Goal: Task Accomplishment & Management: Manage account settings

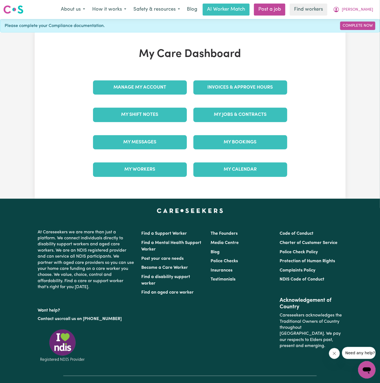
click at [236, 122] on div "My Jobs & Contracts" at bounding box center [240, 114] width 100 height 27
click at [236, 116] on link "My Jobs & Contracts" at bounding box center [240, 115] width 94 height 14
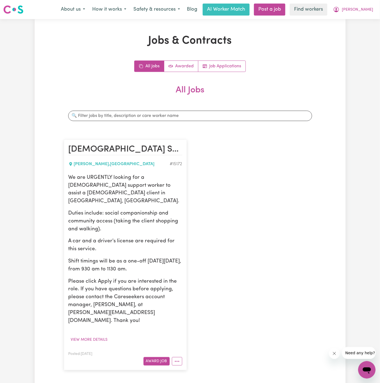
scroll to position [123, 0]
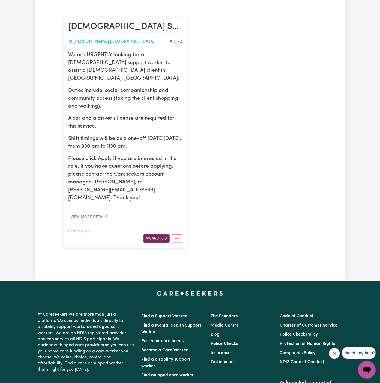
click at [159, 235] on button "Award Job" at bounding box center [156, 239] width 26 height 8
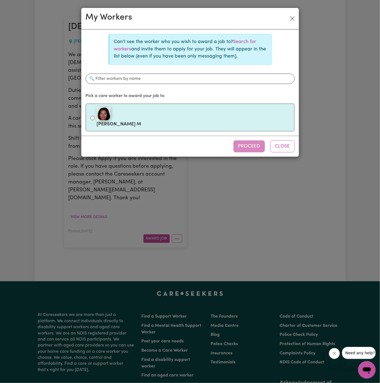
click at [188, 116] on div at bounding box center [193, 114] width 193 height 14
click at [95, 116] on input "[PERSON_NAME]" at bounding box center [92, 118] width 4 height 4
radio input "true"
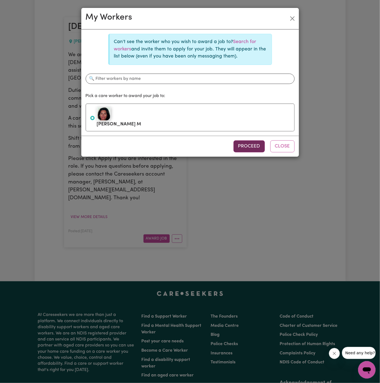
click at [252, 143] on button "Proceed" at bounding box center [248, 146] width 31 height 12
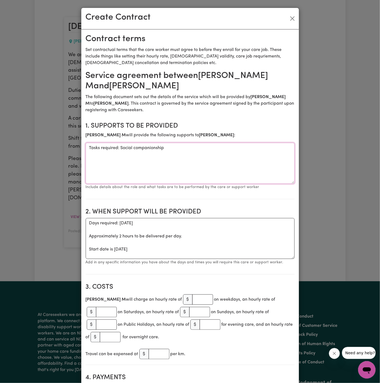
drag, startPoint x: 118, startPoint y: 148, endPoint x: 70, endPoint y: 148, distance: 48.0
click at [70, 148] on div "Create Contract Contract terms Set contractual terms that the care worker must …" at bounding box center [190, 191] width 380 height 383
click at [148, 147] on textarea "Social companionship" at bounding box center [190, 163] width 209 height 41
click at [203, 139] on section "1. Supports to be provided [PERSON_NAME] will provide the following supports to…" at bounding box center [190, 159] width 209 height 82
click at [156, 150] on textarea "Social companionship and communtiy access" at bounding box center [190, 163] width 209 height 41
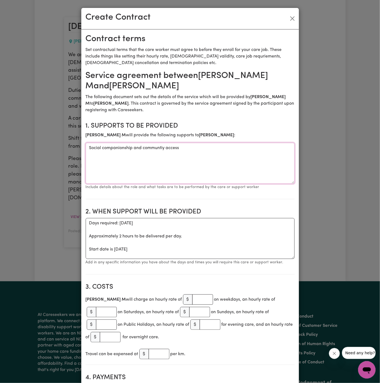
click at [161, 148] on textarea "Social companionship and communtiy access" at bounding box center [190, 163] width 209 height 41
click at [214, 159] on textarea "Social companionship and community access" at bounding box center [190, 163] width 209 height 41
type textarea "Social companionship and community access"
drag, startPoint x: 113, startPoint y: 250, endPoint x: 75, endPoint y: 224, distance: 46.0
click at [75, 224] on div "Create Contract Contract terms Set contractual terms that the care worker must …" at bounding box center [190, 191] width 380 height 383
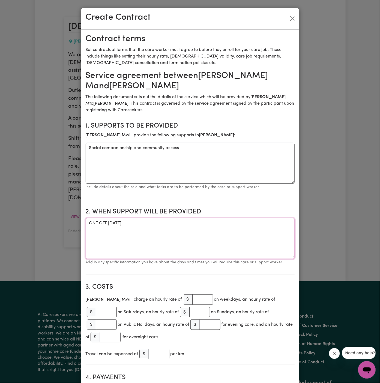
click at [170, 224] on textarea "ONE OFF [DATE]" at bounding box center [190, 238] width 209 height 41
type textarea "ONE OFF [DATE] from 930 am to 1130 am"
click at [192, 298] on input "number" at bounding box center [202, 300] width 21 height 10
type input "45"
click at [238, 282] on section "3. Costs [PERSON_NAME] will charge an hourly rate of $ 45 on weekdays, an hourl…" at bounding box center [190, 322] width 209 height 86
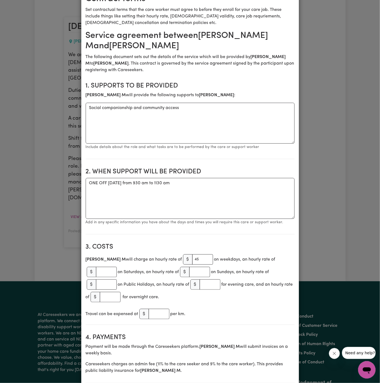
scroll to position [43, 0]
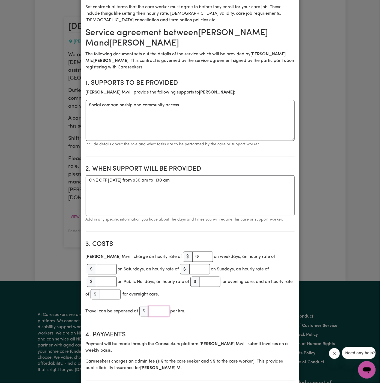
click at [156, 308] on input "number" at bounding box center [159, 311] width 21 height 10
type input ".90"
click at [229, 312] on div "Travel can be expensed at $ .90 per km." at bounding box center [190, 311] width 209 height 13
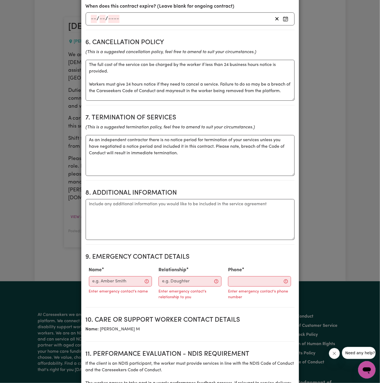
scroll to position [460, 0]
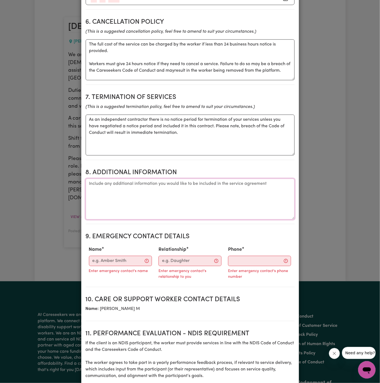
click at [175, 203] on textarea "Additional information" at bounding box center [190, 199] width 209 height 41
click at [158, 199] on textarea "Additional information" at bounding box center [190, 199] width 209 height 41
paste textarea "Address:- [STREET_ADDRESS][PERSON_NAME][PERSON_NAME]"
click at [127, 183] on textarea "Client's Address:- [STREET_ADDRESS][PERSON_NAME][PERSON_NAME]" at bounding box center [190, 199] width 209 height 41
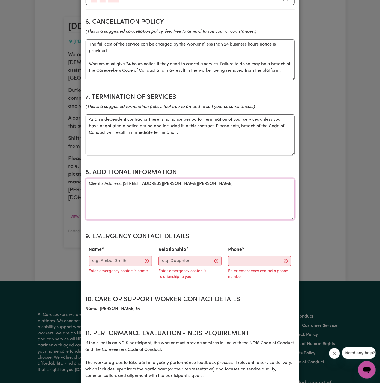
click at [163, 185] on textarea "Client's Address: [STREET_ADDRESS][PERSON_NAME][PERSON_NAME]" at bounding box center [190, 199] width 209 height 41
click at [215, 186] on textarea "Client's Address: [STREET_ADDRESS][PERSON_NAME][PERSON_NAME]" at bounding box center [190, 199] width 209 height 41
type textarea "Client's Address: [STREET_ADDRESS][PERSON_NAME][PERSON_NAME]"
click at [119, 260] on input "Name" at bounding box center [120, 261] width 63 height 10
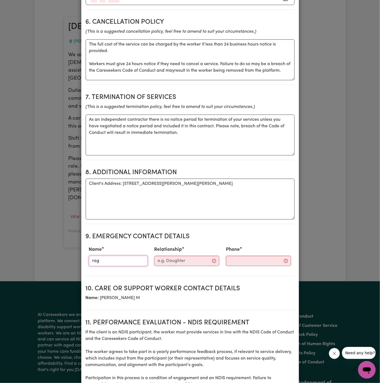
type input "[PERSON_NAME]"
click at [178, 262] on input "Relationship" at bounding box center [186, 261] width 65 height 10
type input "Case Manager"
drag, startPoint x: 185, startPoint y: 283, endPoint x: 242, endPoint y: 253, distance: 64.7
click at [242, 253] on section "Service agreement between [PERSON_NAME] and [PERSON_NAME] The following documen…" at bounding box center [190, 37] width 209 height 853
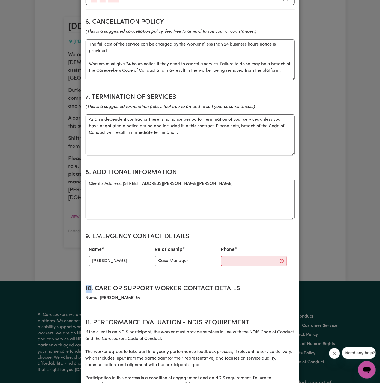
click at [242, 253] on div "Phone" at bounding box center [254, 256] width 73 height 24
click at [226, 257] on input "Phone" at bounding box center [254, 261] width 66 height 10
paste input "02 7232 2841 - 0424 558 544"
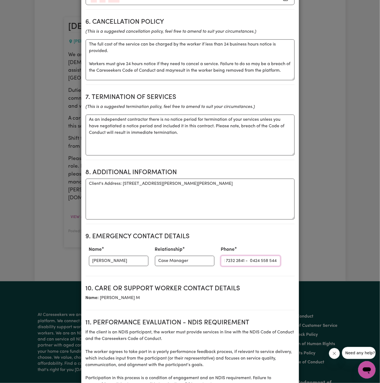
type input "02 7232 2841 - 0424 558 544"
click at [250, 287] on h2 "10. Care or support worker contact details" at bounding box center [190, 289] width 209 height 8
click at [264, 286] on h2 "10. Care or support worker contact details" at bounding box center [190, 289] width 209 height 8
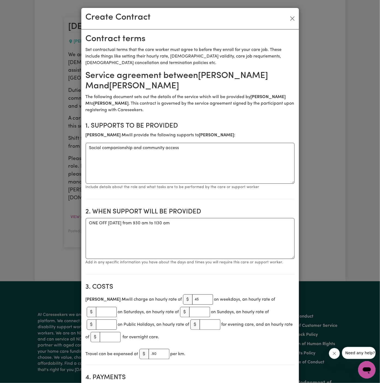
click at [197, 189] on p "Include details about the role and what tasks are to be performed by the care o…" at bounding box center [190, 187] width 209 height 7
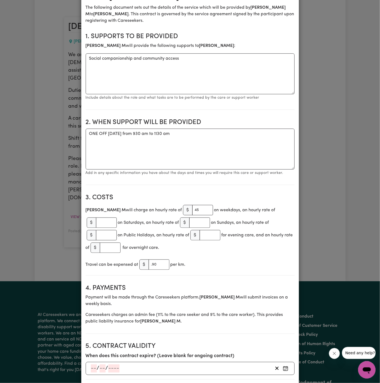
scroll to position [48, 0]
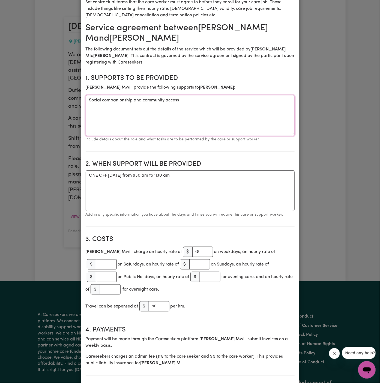
click at [208, 100] on textarea "Social companionship and community access" at bounding box center [190, 115] width 209 height 41
paste textarea "taking the client shopping and walking."
click at [184, 101] on textarea "Social companionship and community access ( taking the client shopping and walk…" at bounding box center [190, 115] width 209 height 41
click at [230, 113] on textarea "Social companionship and community access (taking the client shopping and walki…" at bounding box center [190, 115] width 209 height 41
click at [246, 113] on textarea "Social companionship and community access (taking the client shopping and walki…" at bounding box center [190, 115] width 209 height 41
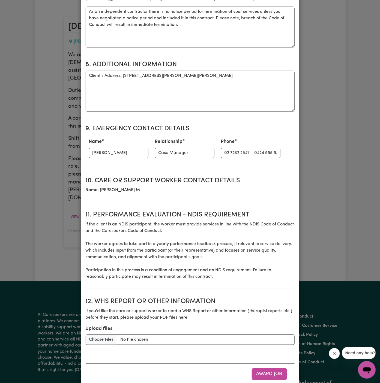
scroll to position [579, 0]
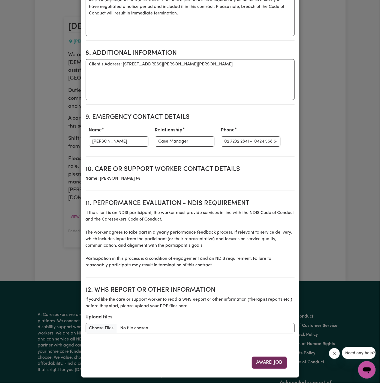
click at [272, 361] on button "Award Job" at bounding box center [269, 363] width 35 height 12
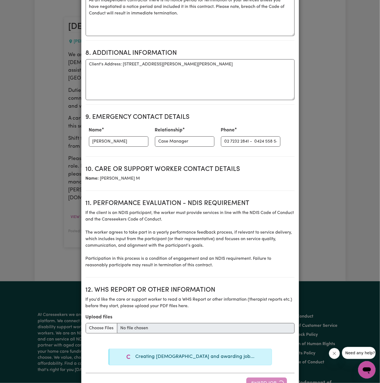
type textarea "Tasks required: Social companionship"
type textarea "Days required: [DATE] Approximately 2 hours to be delivered per day. Start date…"
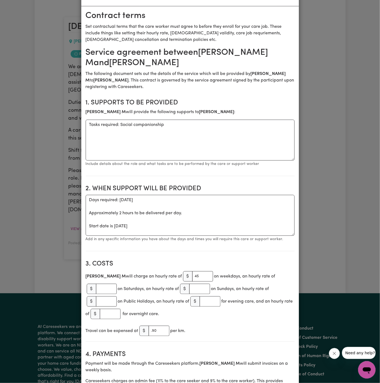
scroll to position [0, 0]
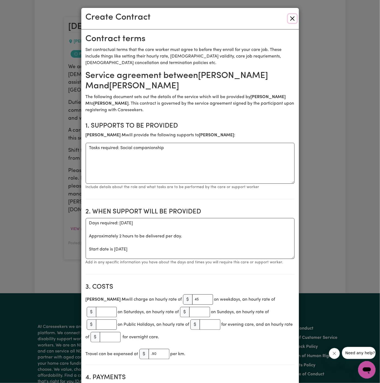
click at [289, 20] on button "Close" at bounding box center [292, 18] width 9 height 9
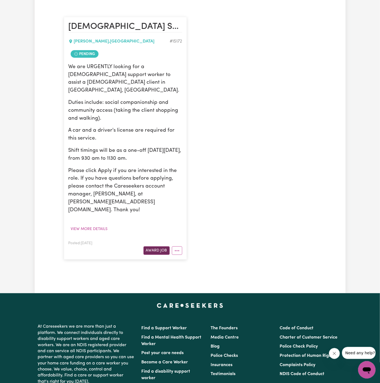
click at [159, 247] on button "Award Job" at bounding box center [156, 251] width 26 height 8
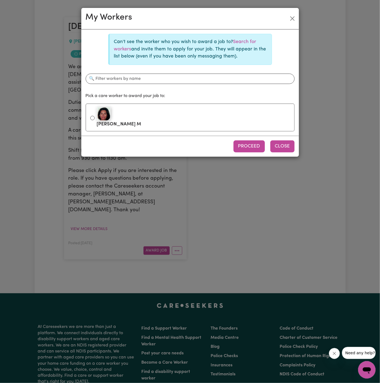
click at [290, 144] on button "Close" at bounding box center [282, 146] width 24 height 12
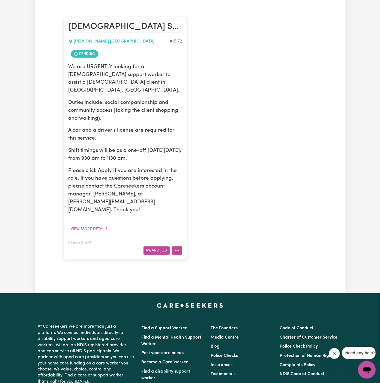
click at [178, 247] on button "More options" at bounding box center [177, 251] width 10 height 8
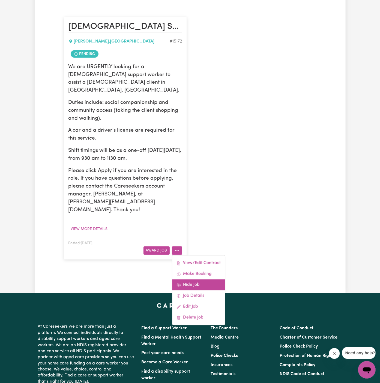
click at [207, 280] on link "Hide Job" at bounding box center [198, 285] width 53 height 11
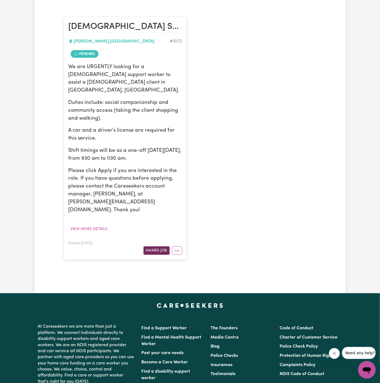
click at [157, 247] on button "Award Job" at bounding box center [156, 251] width 26 height 8
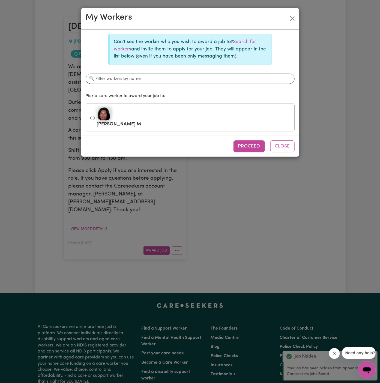
click at [182, 239] on div "My Workers Can't see the worker who you wish to award a job to? Search for work…" at bounding box center [190, 191] width 380 height 383
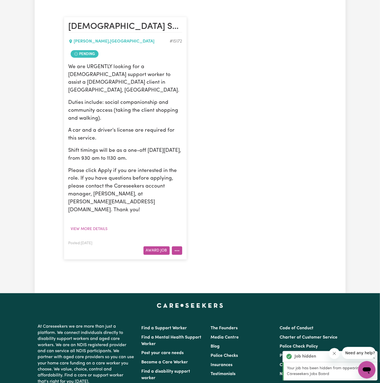
click at [178, 248] on icon "More options" at bounding box center [176, 250] width 5 height 5
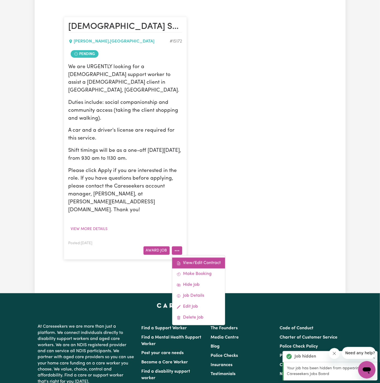
click at [197, 258] on link "View/Edit Contract" at bounding box center [198, 263] width 53 height 11
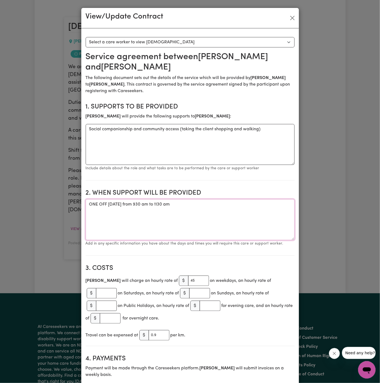
click at [106, 203] on textarea "ONE OFF [DATE] from 930 am to 1130 am" at bounding box center [190, 219] width 209 height 41
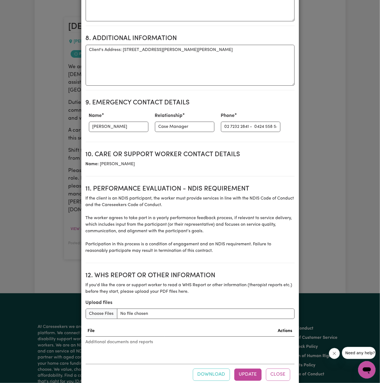
scroll to position [553, 0]
drag, startPoint x: 123, startPoint y: 43, endPoint x: 245, endPoint y: 53, distance: 122.6
click at [245, 53] on textarea "Client's Address: [STREET_ADDRESS][PERSON_NAME][PERSON_NAME]" at bounding box center [190, 64] width 209 height 41
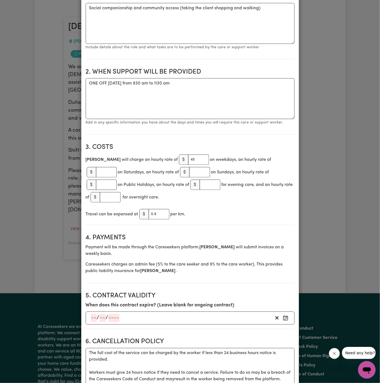
scroll to position [0, 0]
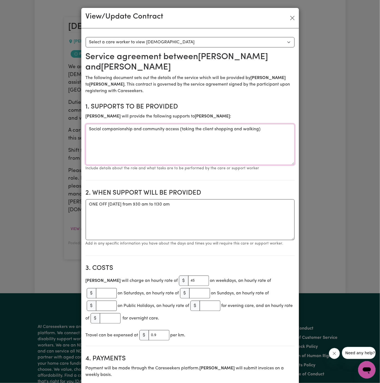
click at [142, 127] on textarea "Social companionship and community access (taking the client shopping and walki…" at bounding box center [190, 144] width 209 height 41
click at [294, 19] on button "Close" at bounding box center [292, 18] width 9 height 9
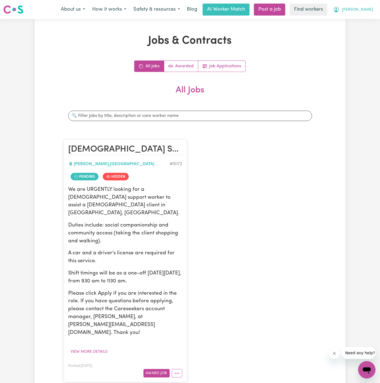
click at [368, 12] on span "[PERSON_NAME]" at bounding box center [357, 10] width 31 height 6
click at [364, 33] on link "Logout" at bounding box center [354, 31] width 43 height 10
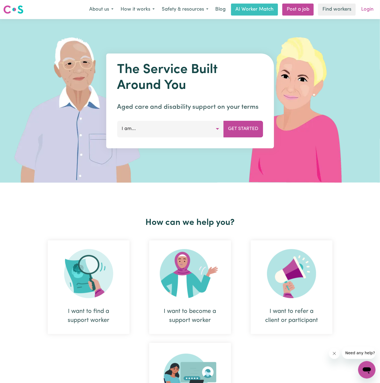
click at [369, 8] on link "Login" at bounding box center [367, 10] width 19 height 12
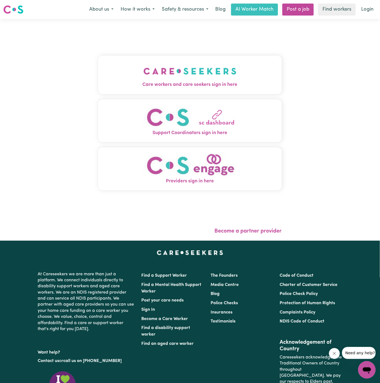
click at [167, 80] on img "Care workers and care seekers sign in here" at bounding box center [189, 71] width 93 height 20
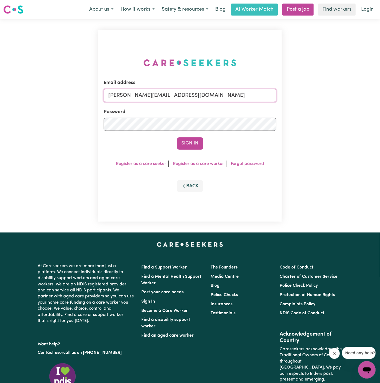
click at [246, 100] on input "[PERSON_NAME][EMAIL_ADDRESS][DOMAIN_NAME]" at bounding box center [190, 95] width 173 height 13
drag, startPoint x: 137, startPoint y: 97, endPoint x: 360, endPoint y: 97, distance: 222.5
click at [360, 97] on div "Email address [EMAIL_ADDRESS][DOMAIN_NAME] Password Sign In Register as a care …" at bounding box center [190, 126] width 380 height 214
click at [197, 91] on input "superuser~[PERSON_NAME]" at bounding box center [190, 95] width 173 height 13
click at [202, 98] on input "superuser~[PERSON_NAME]" at bounding box center [190, 95] width 173 height 13
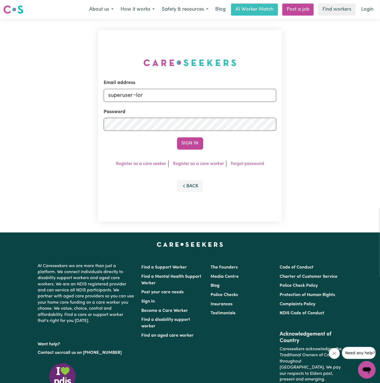
click at [191, 94] on input "superuser~lor" at bounding box center [190, 95] width 173 height 13
drag, startPoint x: 137, startPoint y: 95, endPoint x: 265, endPoint y: 96, distance: 128.2
click at [265, 96] on input "superuser~lornawilson" at bounding box center [190, 95] width 173 height 13
paste input "[EMAIL_ADDRESS][DOMAIN_NAME]"
type input "[EMAIL_ADDRESS][DOMAIN_NAME]"
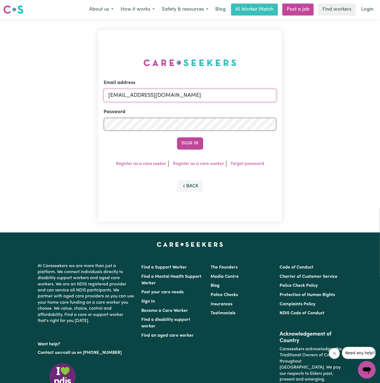
click at [177, 137] on button "Sign In" at bounding box center [190, 143] width 26 height 12
